Goal: Task Accomplishment & Management: Manage account settings

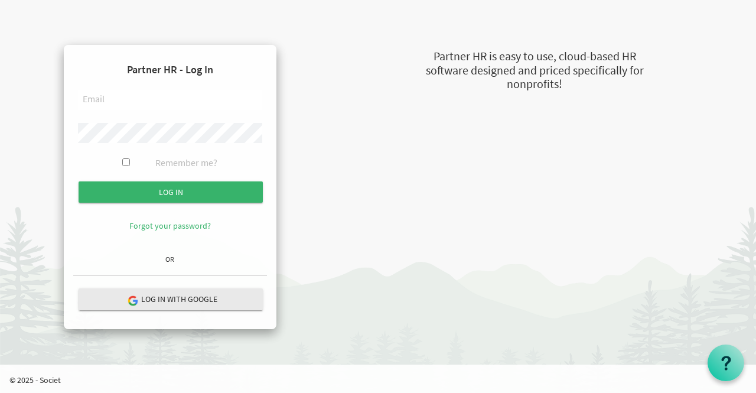
click at [177, 100] on input "text" at bounding box center [170, 100] width 184 height 20
click at [182, 98] on input "text" at bounding box center [170, 100] width 184 height 20
type input "[EMAIL_ADDRESS][DOMAIN_NAME]"
click at [390, 230] on div "Partner HR - Log In eblanes@dignityinwork.org Remember me? Log in Forgot your p…" at bounding box center [387, 187] width 674 height 284
click at [79, 181] on input "Log in" at bounding box center [171, 191] width 184 height 21
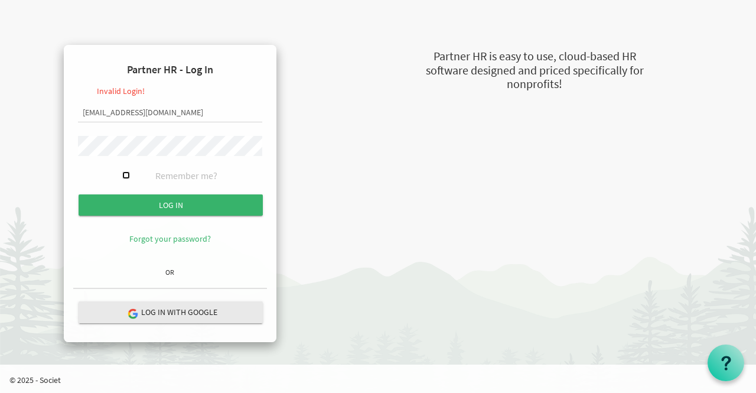
click at [125, 175] on input "Remember me?" at bounding box center [126, 175] width 8 height 8
checkbox input "true"
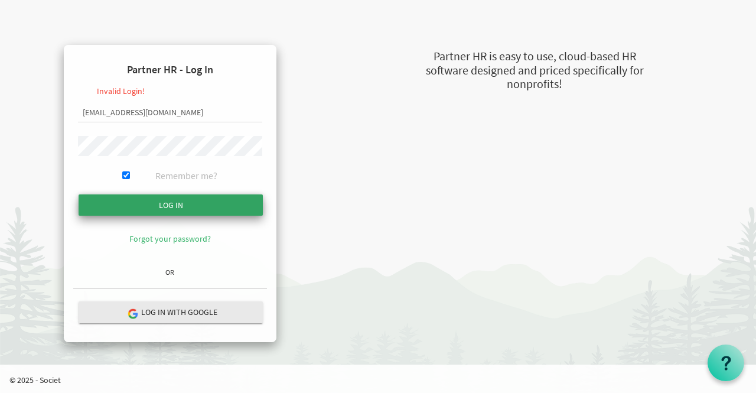
click at [137, 204] on input "submit" at bounding box center [171, 204] width 184 height 21
click at [148, 211] on input "Log in" at bounding box center [171, 204] width 184 height 21
click at [184, 202] on input "Log in" at bounding box center [171, 204] width 184 height 21
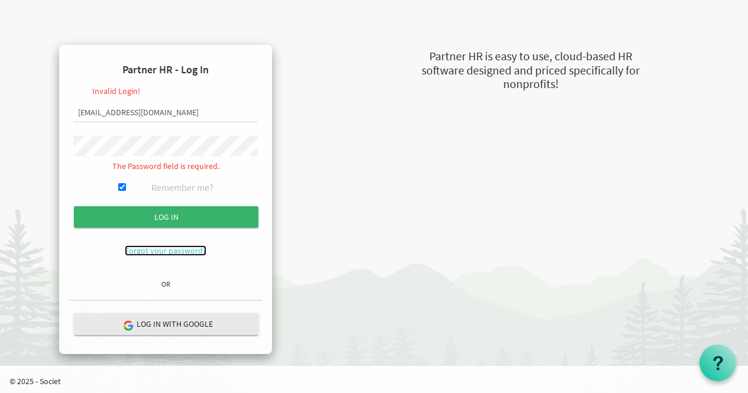
click at [165, 253] on link "Forgot your password?" at bounding box center [166, 250] width 82 height 11
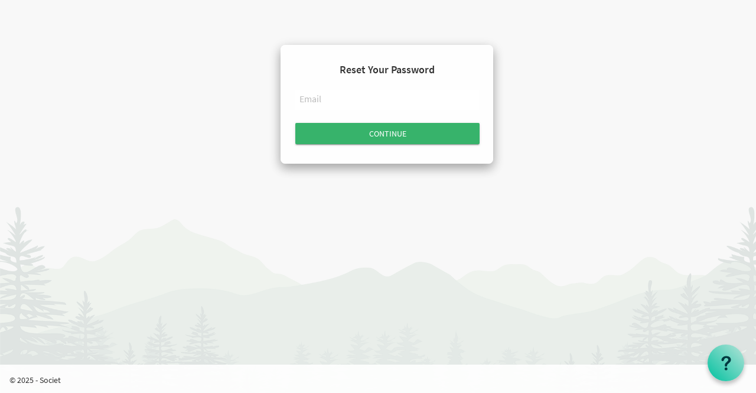
click at [357, 105] on input "text" at bounding box center [387, 100] width 184 height 20
click at [295, 123] on input "Continue" at bounding box center [387, 133] width 184 height 21
type input "[EMAIL_ADDRESS][DOMAIN_NAME]"
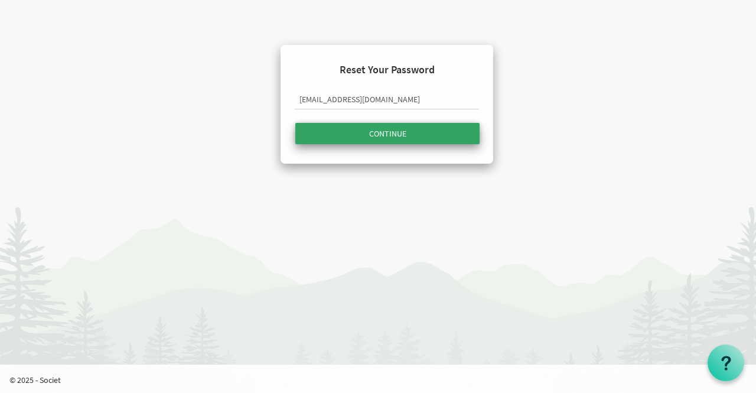
click at [385, 138] on input "submit" at bounding box center [387, 133] width 184 height 21
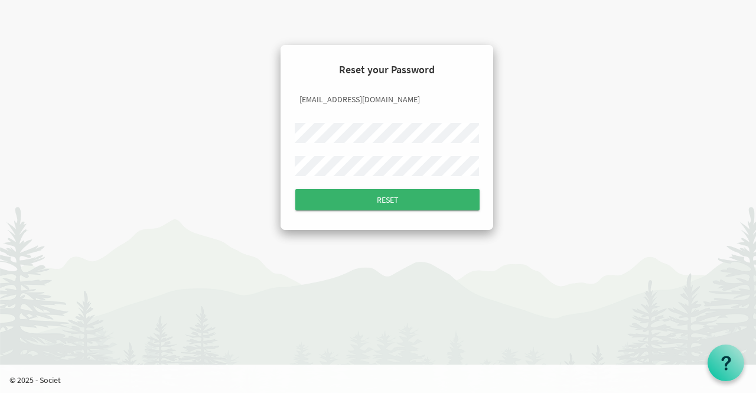
click at [295, 189] on input "Reset" at bounding box center [387, 199] width 184 height 21
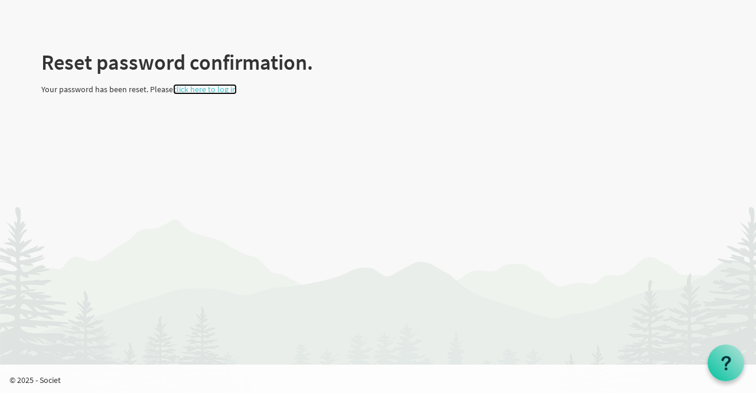
click at [222, 94] on link "click here to log in" at bounding box center [205, 89] width 64 height 11
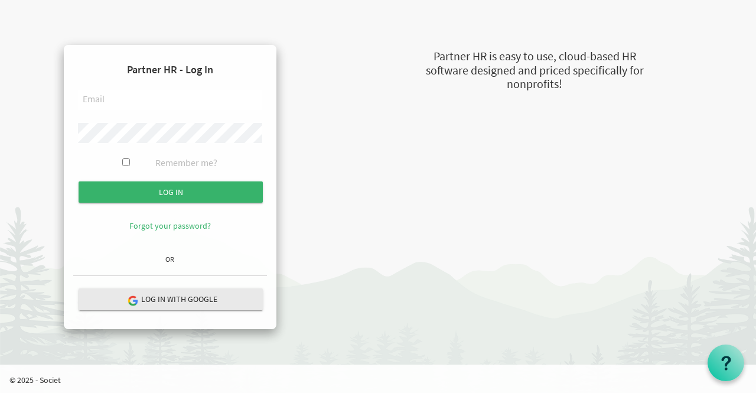
click at [255, 95] on input "text" at bounding box center [170, 100] width 184 height 20
click at [79, 181] on input "Log in" at bounding box center [171, 191] width 184 height 21
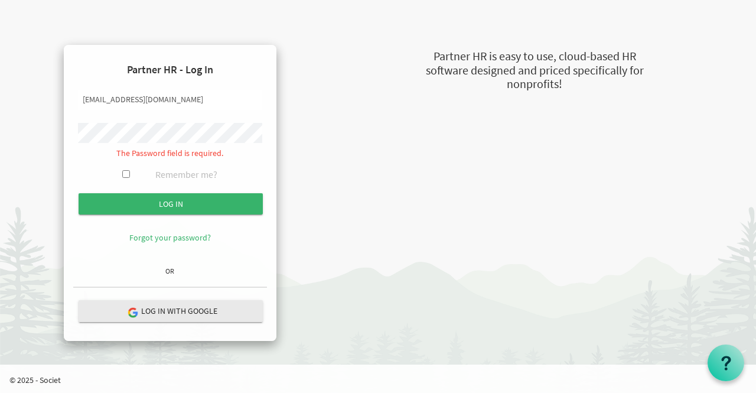
type input "[EMAIL_ADDRESS][DOMAIN_NAME]"
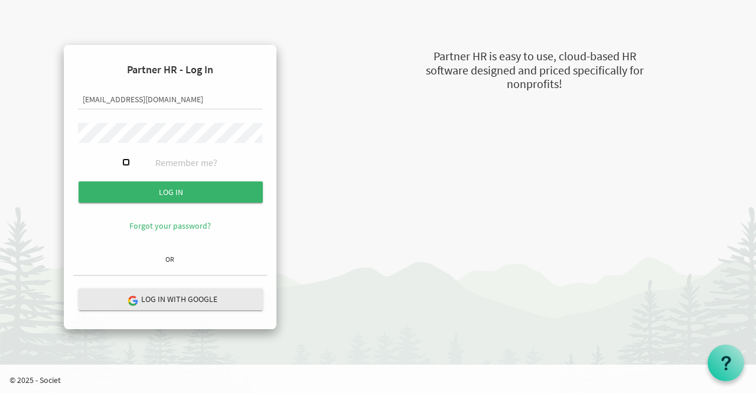
click at [125, 162] on input "Remember me?" at bounding box center [126, 162] width 8 height 8
checkbox input "true"
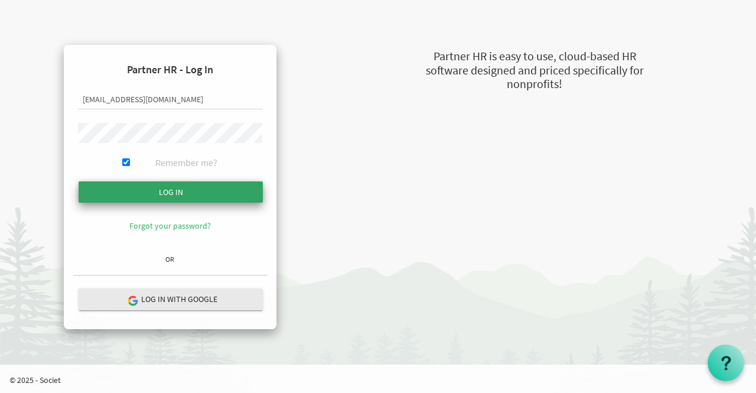
click at [138, 190] on input "submit" at bounding box center [171, 191] width 184 height 21
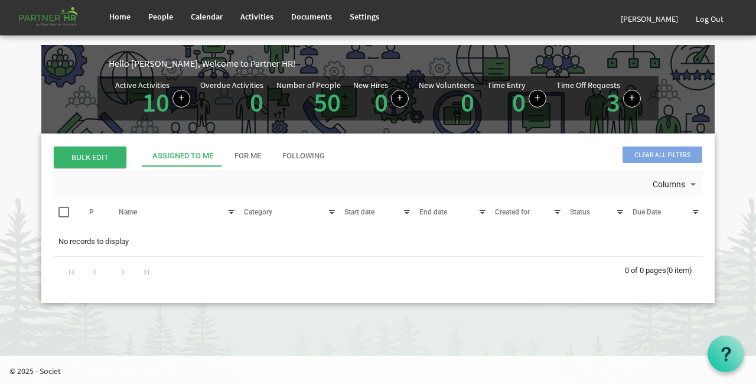
click at [303, 89] on div "Number of People" at bounding box center [309, 85] width 64 height 8
click at [316, 102] on link "50" at bounding box center [327, 102] width 27 height 33
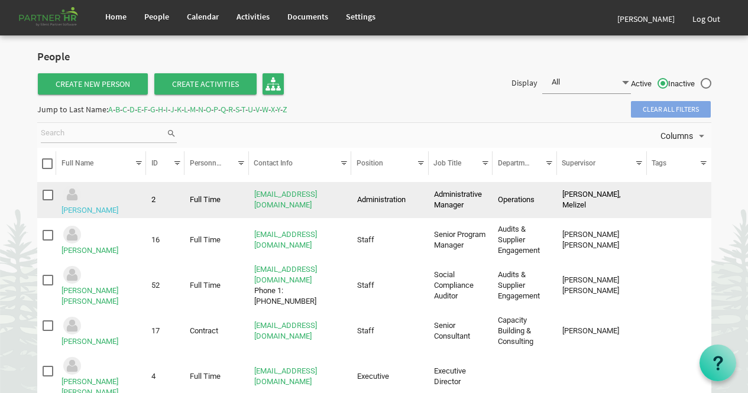
click at [118, 206] on link "Abe, Jhon Henry" at bounding box center [89, 210] width 57 height 9
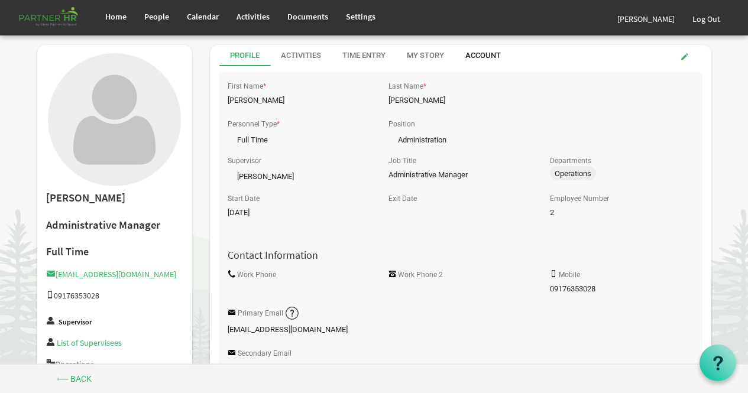
click at [477, 54] on div "Account" at bounding box center [482, 55] width 35 height 11
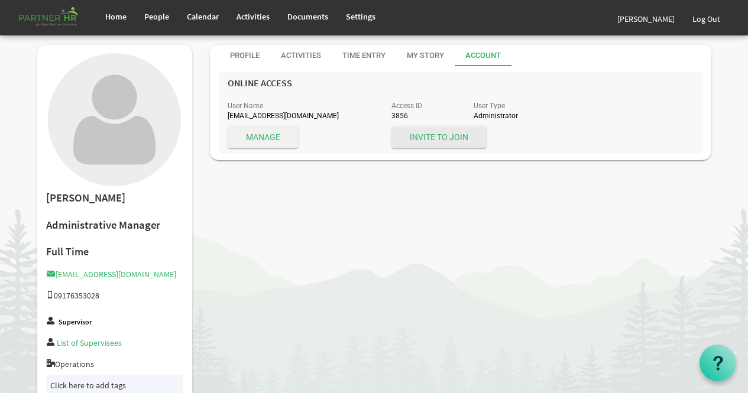
click at [246, 142] on span "Manage" at bounding box center [263, 136] width 70 height 21
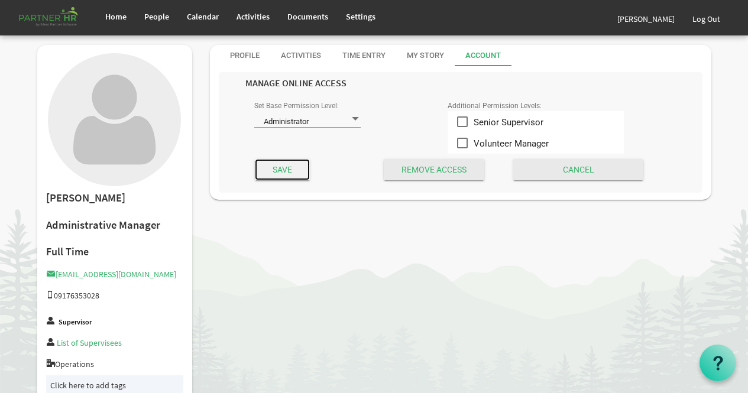
click at [268, 170] on input "Save" at bounding box center [282, 169] width 55 height 21
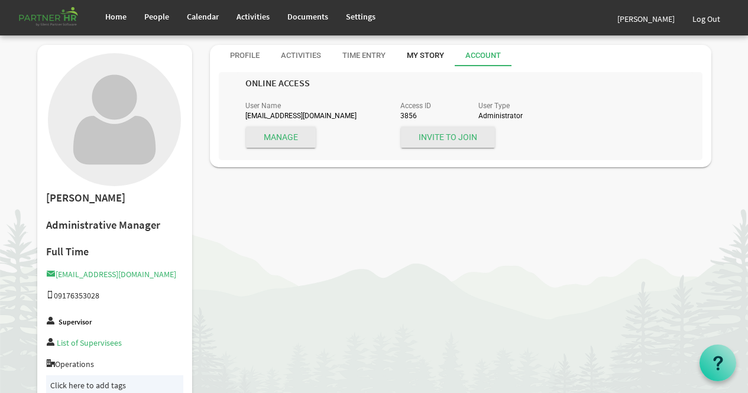
click at [426, 55] on div "My Story" at bounding box center [425, 55] width 37 height 11
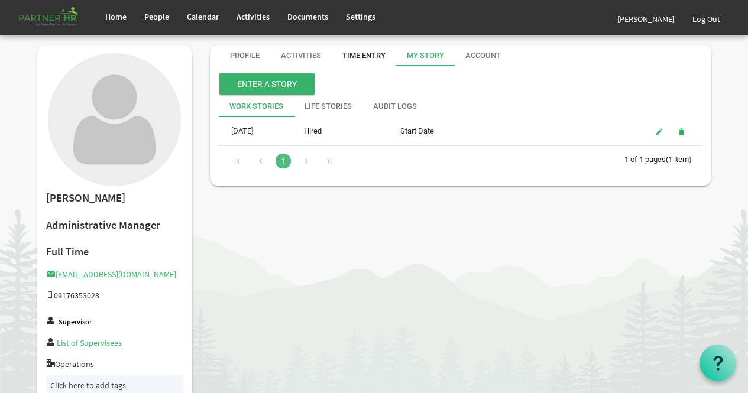
click at [367, 64] on div "Time Entry" at bounding box center [363, 55] width 43 height 21
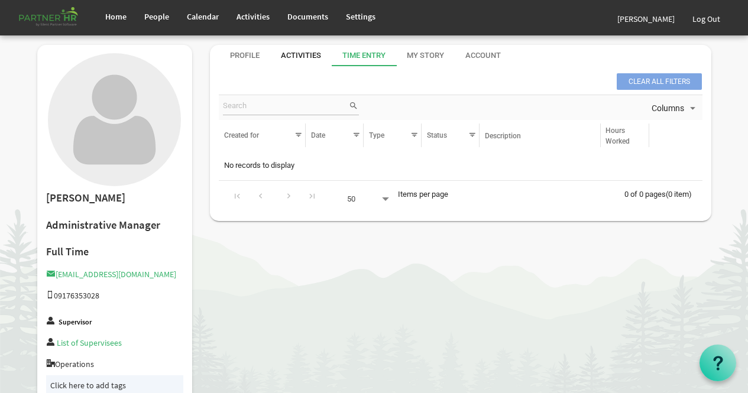
click at [301, 60] on div "Activities" at bounding box center [301, 55] width 40 height 11
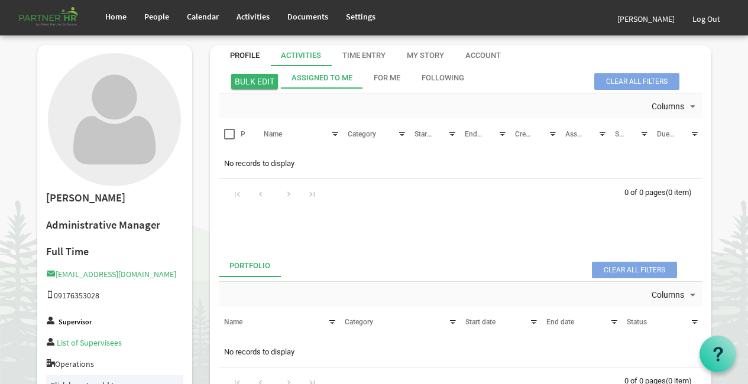
click at [243, 60] on div "Profile" at bounding box center [245, 55] width 30 height 11
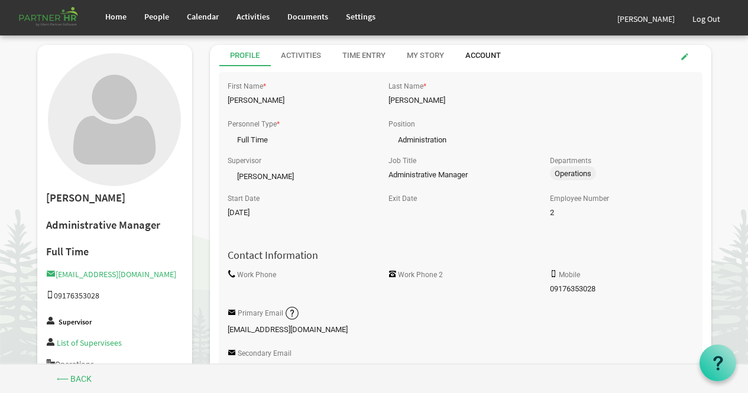
click at [490, 61] on div "Account" at bounding box center [482, 55] width 35 height 11
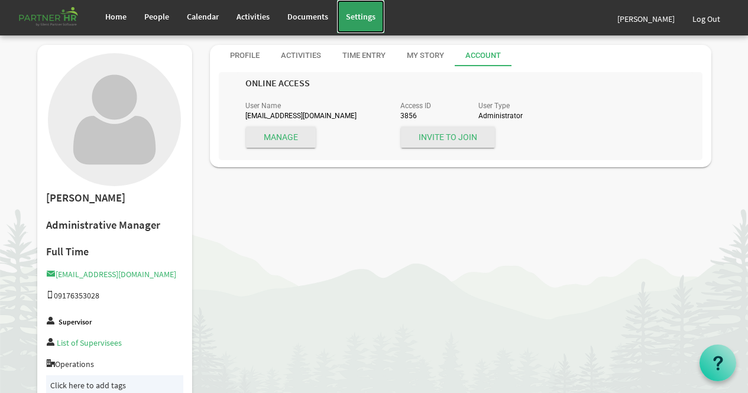
click at [360, 28] on link "Settings" at bounding box center [360, 16] width 47 height 33
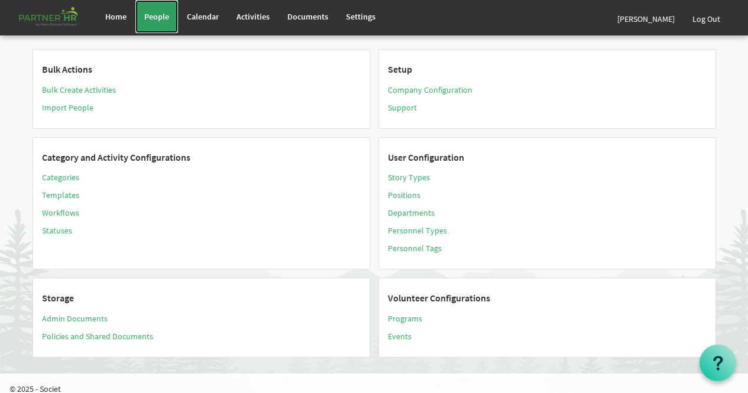
click at [160, 20] on span "People" at bounding box center [156, 16] width 25 height 11
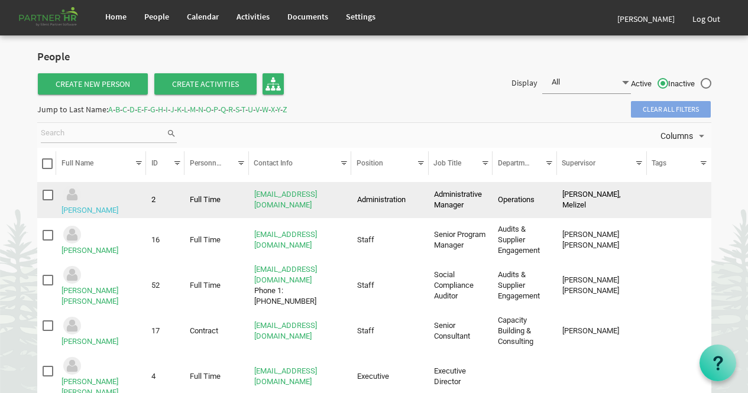
click at [118, 206] on link "[PERSON_NAME]" at bounding box center [89, 210] width 57 height 9
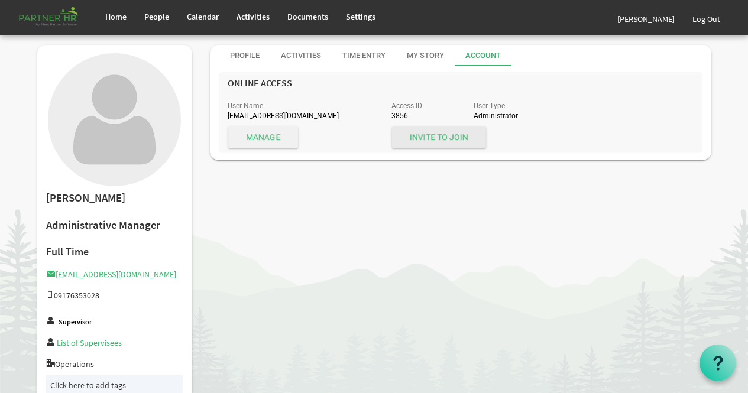
click at [286, 140] on span "Manage" at bounding box center [263, 136] width 70 height 21
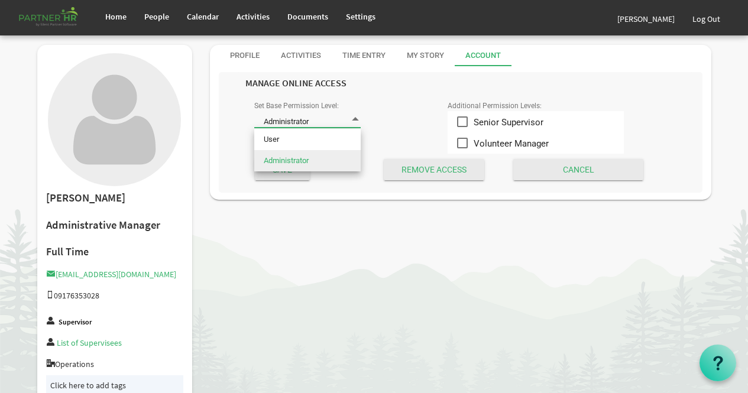
click at [358, 115] on span at bounding box center [355, 118] width 11 height 11
click at [389, 108] on div "Set Base Permission Level: Administrator Administrator" at bounding box center [341, 116] width 193 height 37
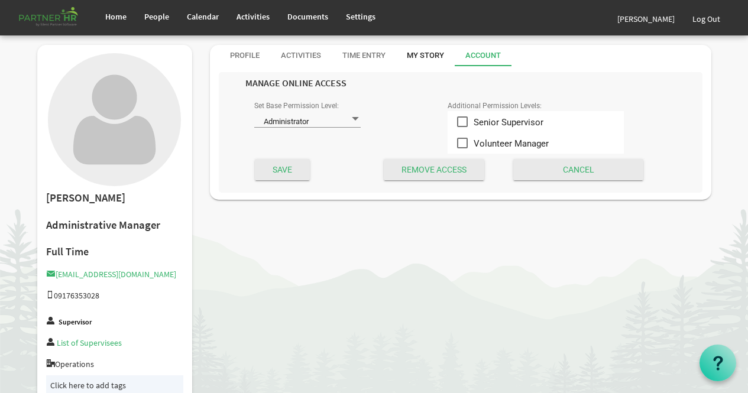
click at [411, 61] on div "My Story" at bounding box center [425, 55] width 37 height 21
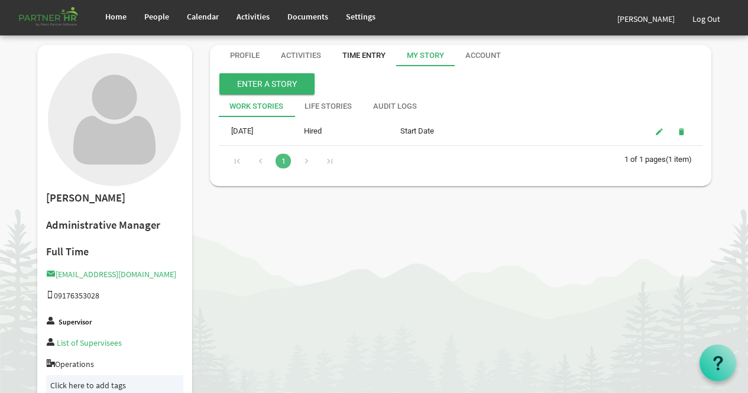
click at [354, 65] on div "Time Entry" at bounding box center [363, 55] width 43 height 21
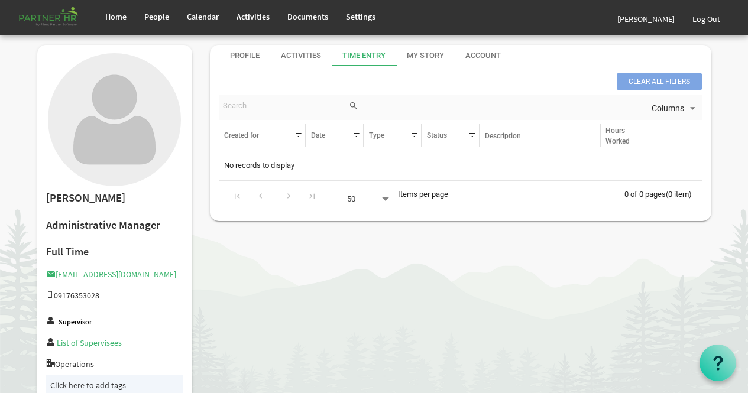
click at [291, 67] on div "Profile Activities Time Entry My Story Account MANAGE ONLINE ACCESS Set Base Pe…" at bounding box center [460, 130] width 501 height 170
click at [288, 60] on div "Activities" at bounding box center [301, 55] width 40 height 11
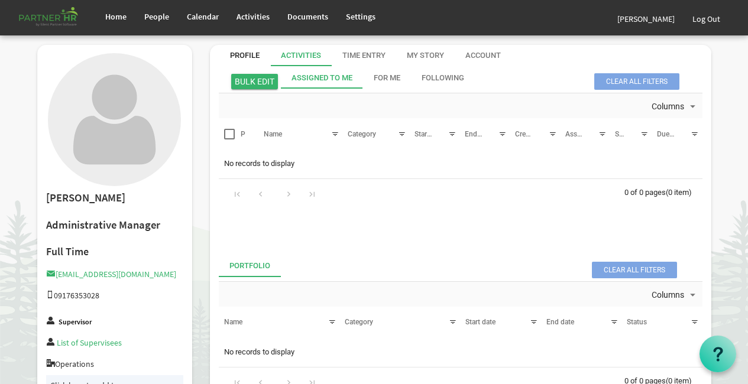
click at [251, 56] on div "Profile" at bounding box center [245, 55] width 30 height 11
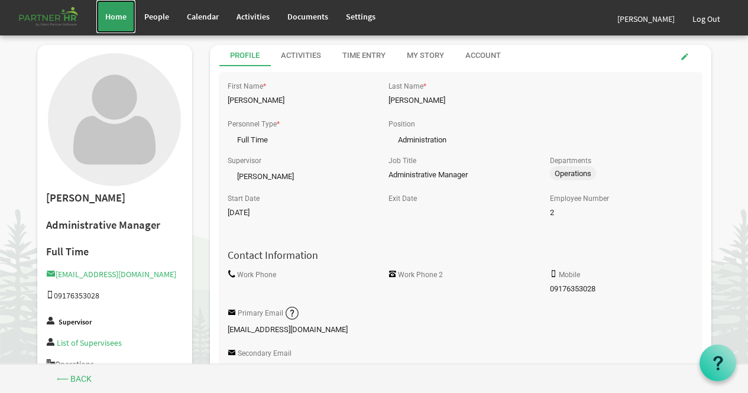
click at [103, 8] on link "Home" at bounding box center [115, 16] width 39 height 33
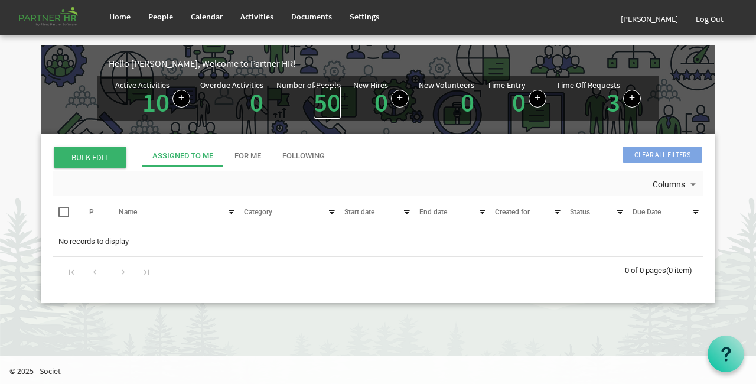
click at [331, 107] on link "50" at bounding box center [327, 102] width 27 height 33
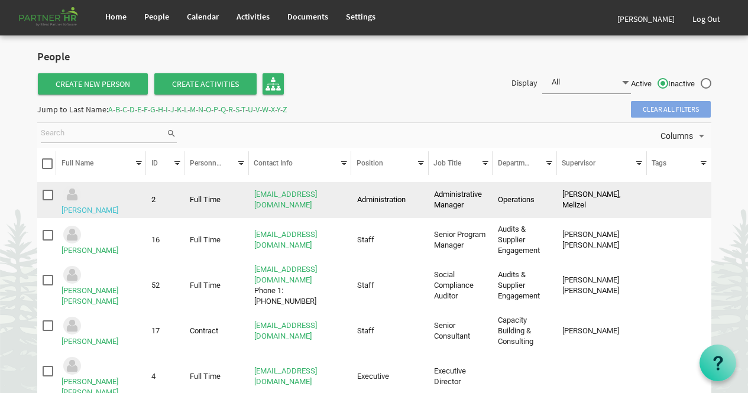
click at [118, 206] on link "Abe, Jhon Henry" at bounding box center [89, 210] width 57 height 9
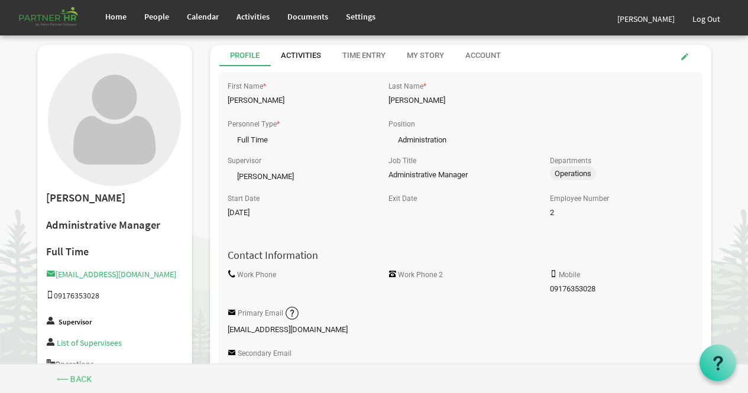
click at [308, 61] on div "Activities" at bounding box center [301, 55] width 40 height 21
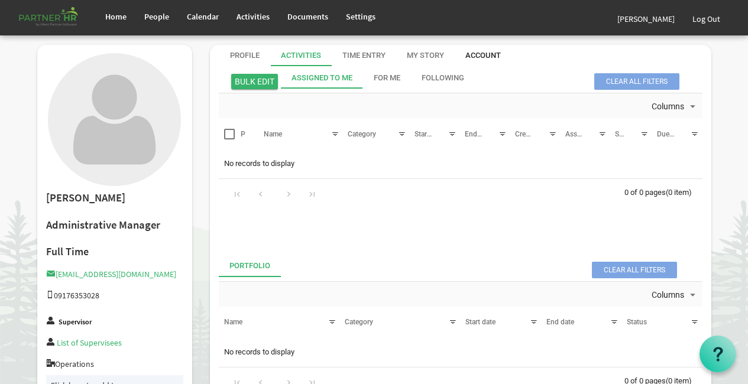
click at [473, 63] on div "Account" at bounding box center [482, 55] width 35 height 21
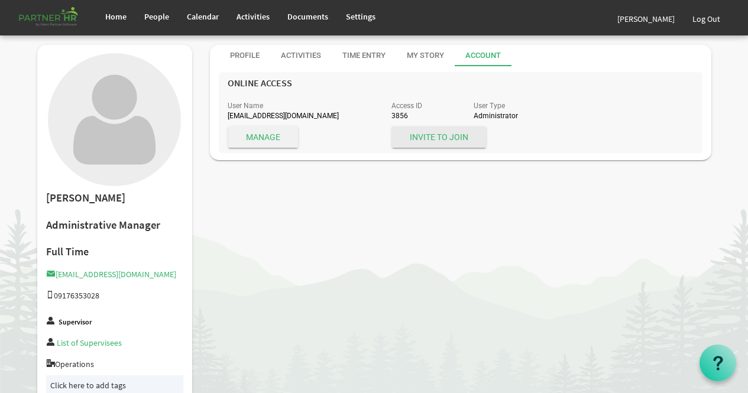
click at [284, 135] on span "Manage" at bounding box center [263, 136] width 70 height 21
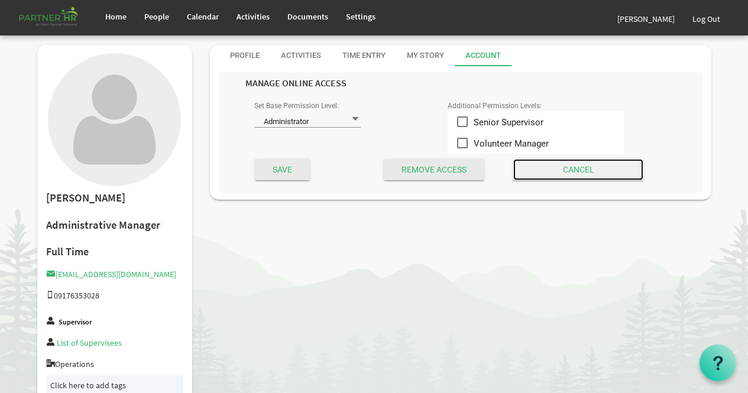
click at [585, 160] on input "Cancel" at bounding box center [578, 169] width 130 height 21
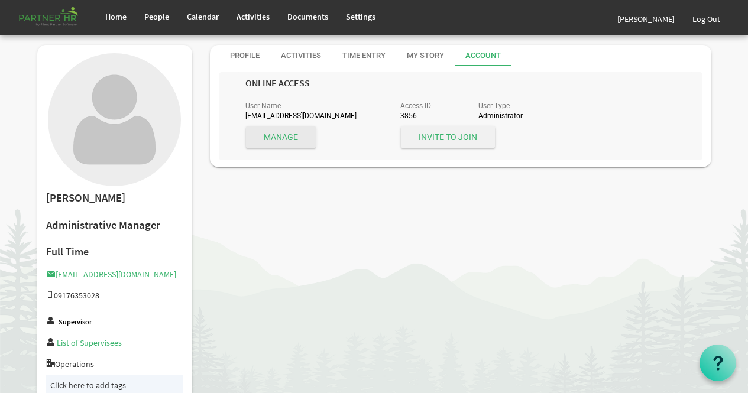
click at [431, 136] on span "Invite to Join" at bounding box center [448, 136] width 94 height 21
click at [125, 9] on link "Home" at bounding box center [115, 16] width 39 height 33
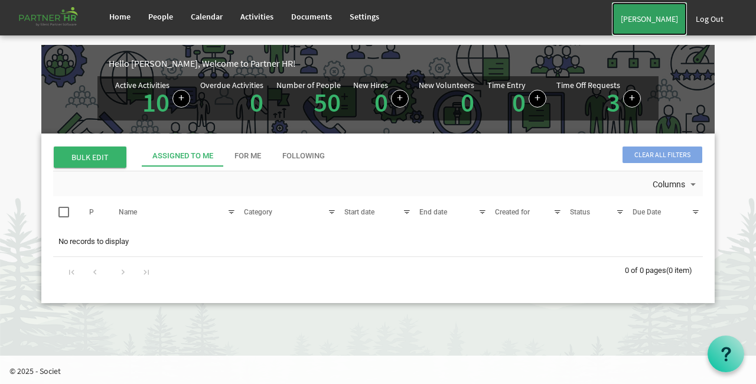
click at [663, 21] on link "Ela Blanes" at bounding box center [649, 18] width 75 height 33
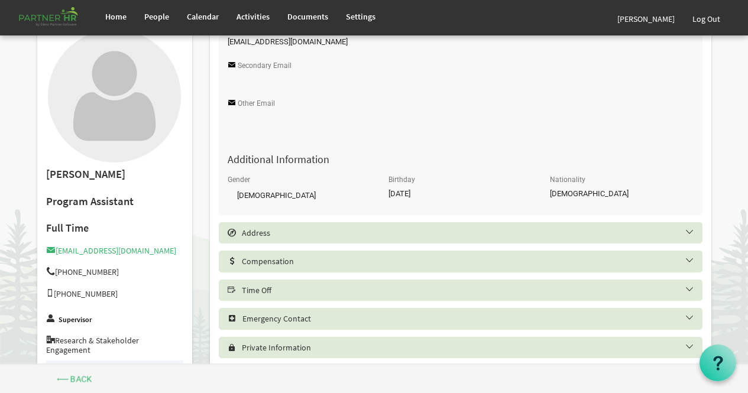
scroll to position [351, 0]
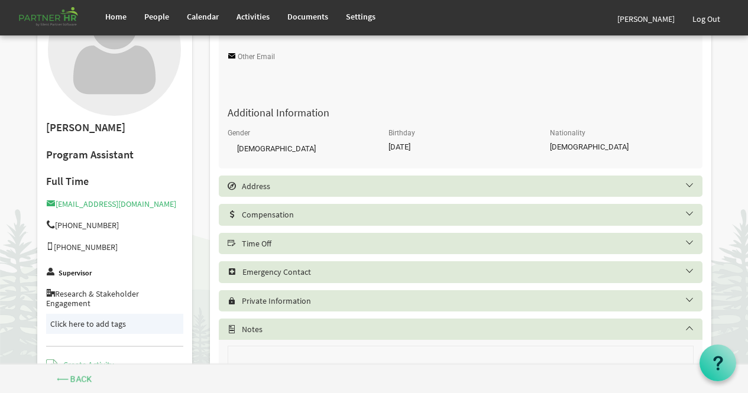
click at [408, 193] on div "Address" at bounding box center [460, 186] width 483 height 21
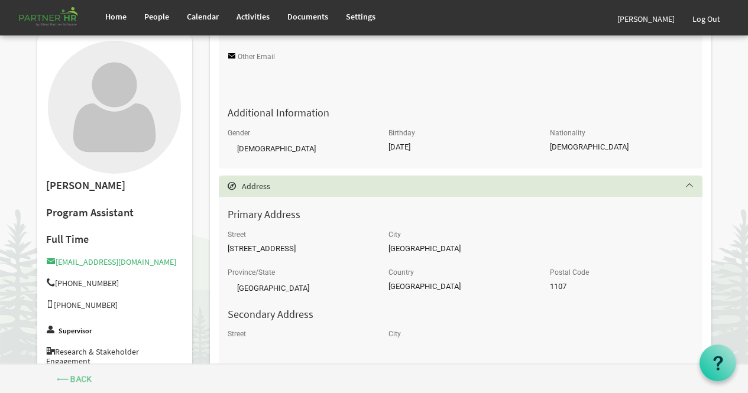
click at [410, 192] on div "Address" at bounding box center [460, 186] width 483 height 21
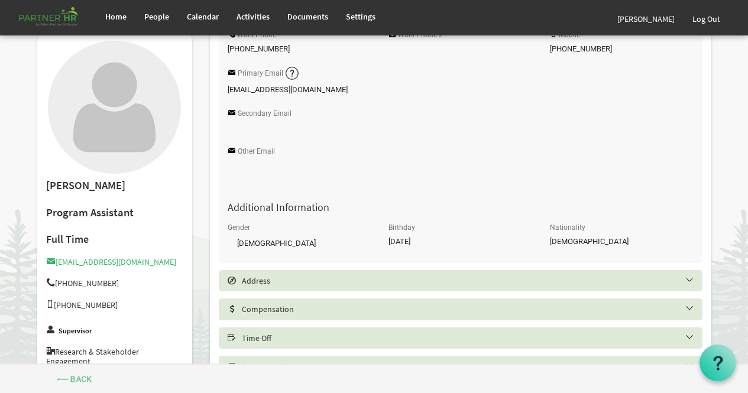
scroll to position [0, 0]
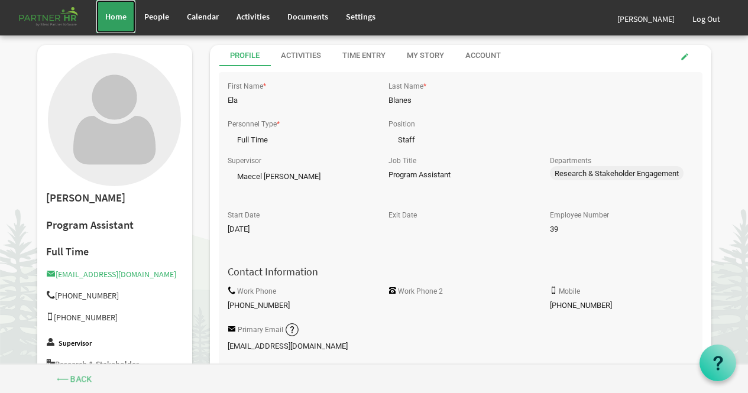
click at [124, 19] on span "Home" at bounding box center [115, 16] width 21 height 11
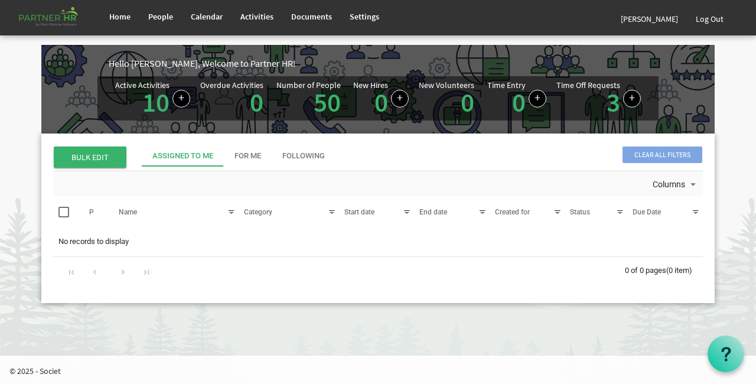
click at [343, 105] on div "Active Activities 10 Overdue Activities 0 Number of People 50 New Hires 0 New V…" at bounding box center [378, 98] width 544 height 44
click at [327, 106] on link "50" at bounding box center [327, 102] width 27 height 33
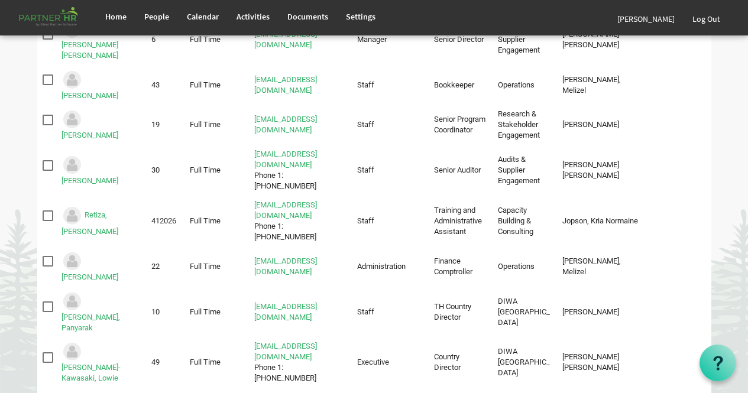
scroll to position [1838, 0]
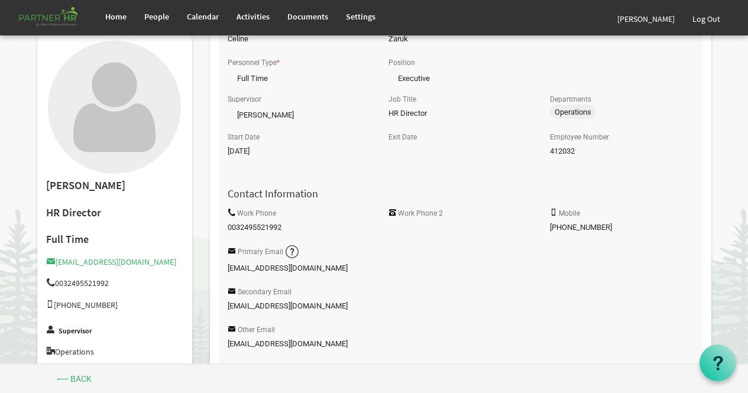
scroll to position [43, 0]
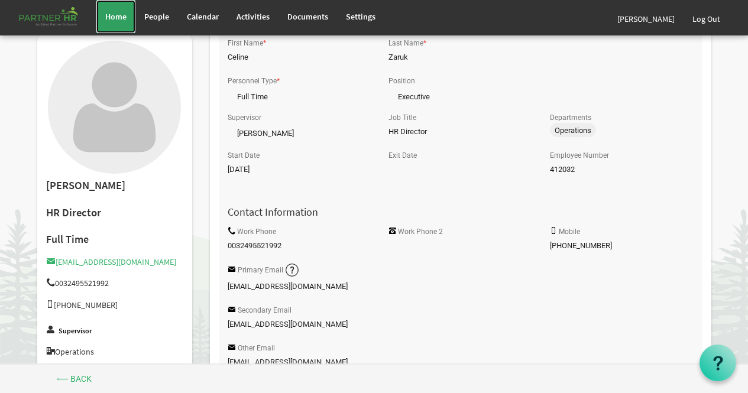
click at [124, 12] on span "Home" at bounding box center [115, 16] width 21 height 11
